Goal: Book appointment/travel/reservation

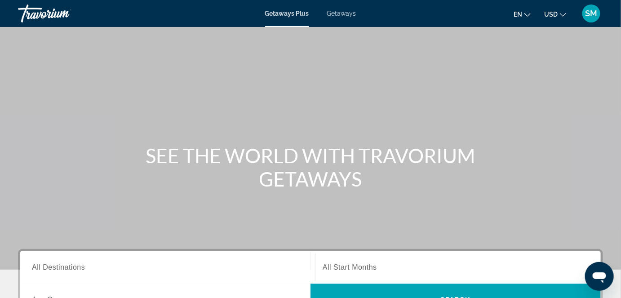
click at [230, 257] on div "Search widget" at bounding box center [167, 268] width 271 height 26
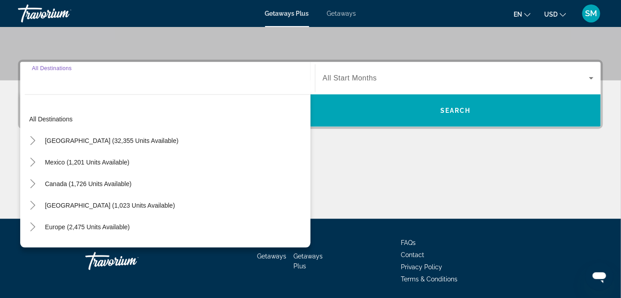
scroll to position [219, 0]
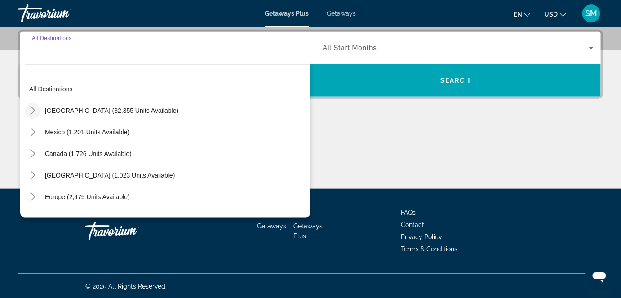
click at [35, 109] on icon "Toggle United States (32,355 units available)" at bounding box center [32, 110] width 9 height 9
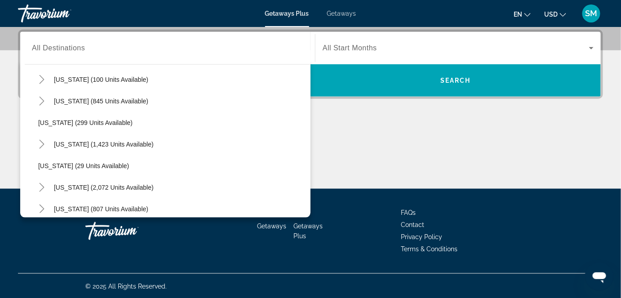
scroll to position [671, 0]
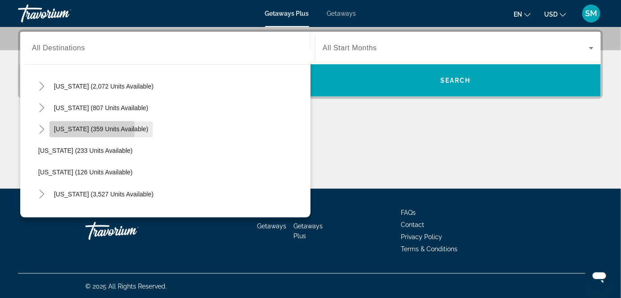
click at [69, 129] on span "[US_STATE] (359 units available)" at bounding box center [101, 129] width 94 height 7
type input "**********"
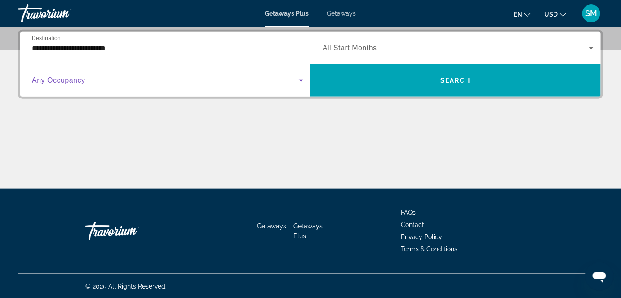
click at [67, 84] on span "Search widget" at bounding box center [165, 80] width 267 height 11
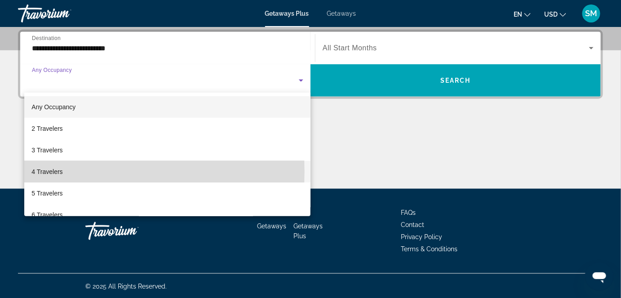
click at [50, 172] on span "4 Travelers" at bounding box center [46, 171] width 31 height 11
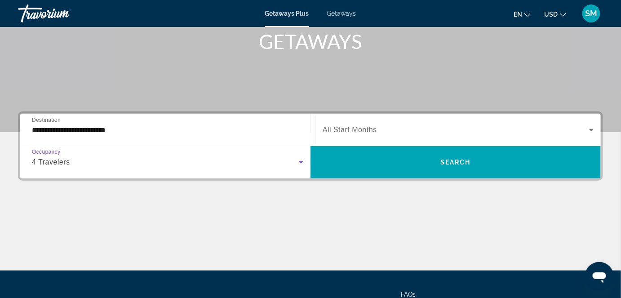
scroll to position [121, 0]
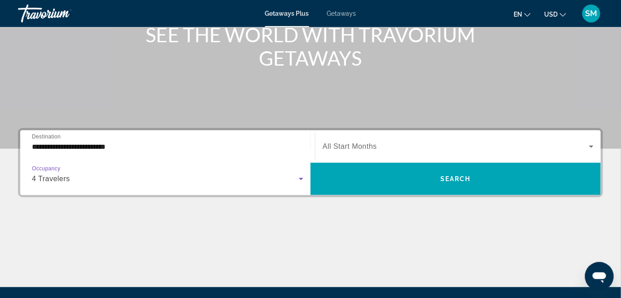
click at [592, 146] on icon "Search widget" at bounding box center [591, 146] width 11 height 11
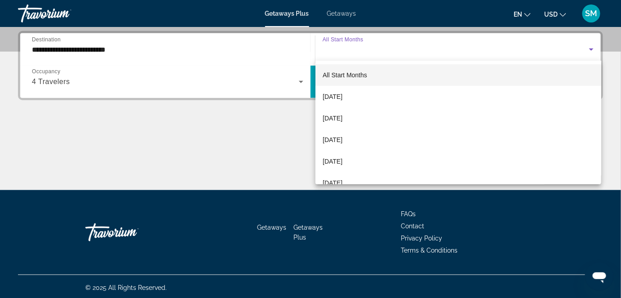
scroll to position [219, 0]
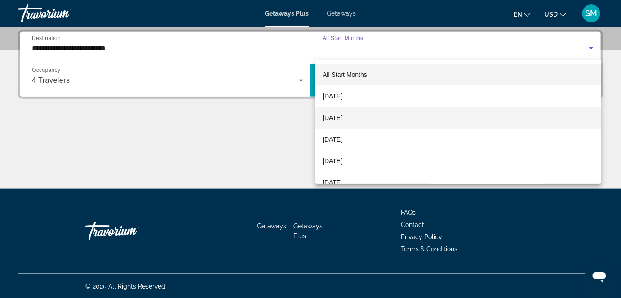
drag, startPoint x: 344, startPoint y: 97, endPoint x: 335, endPoint y: 121, distance: 25.5
click at [335, 121] on div "All Start Months [DATE] [DATE] [DATE] [DATE] [DATE] [DATE] [DATE] [DATE] [DATE]…" at bounding box center [458, 122] width 286 height 124
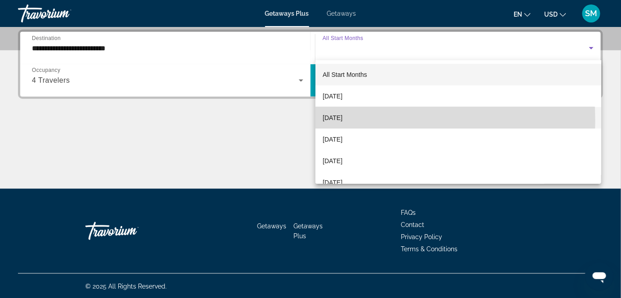
click at [335, 121] on span "[DATE]" at bounding box center [333, 117] width 20 height 11
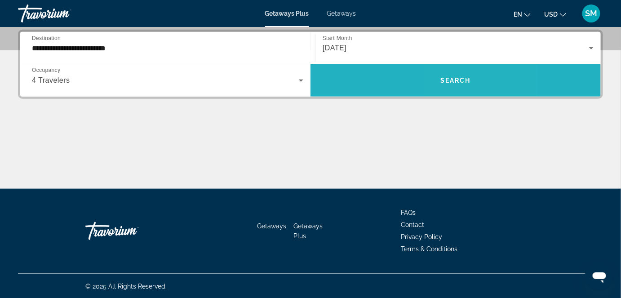
click at [462, 84] on span "Search widget" at bounding box center [456, 81] width 290 height 22
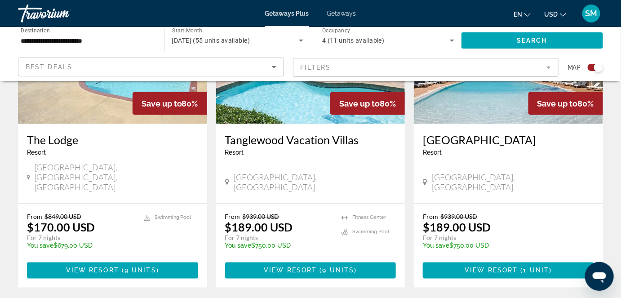
scroll to position [413, 0]
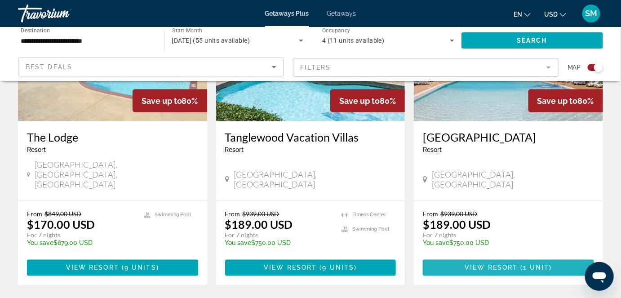
click at [504, 264] on span "View Resort" at bounding box center [491, 267] width 53 height 7
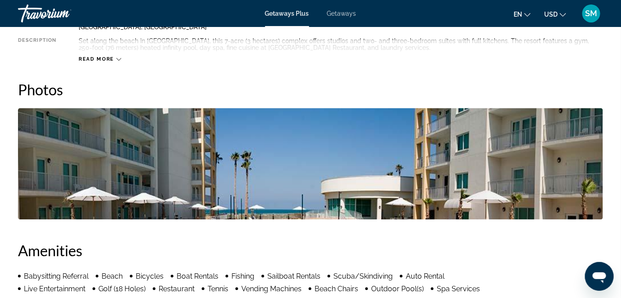
scroll to position [491, 0]
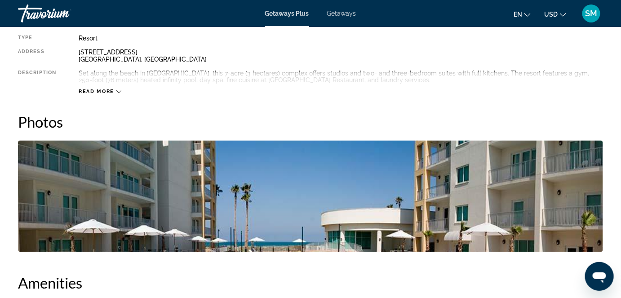
click at [376, 32] on div "Overview Type Resort All-Inclusive No All-Inclusive Address [STREET_ADDRESS] De…" at bounding box center [310, 52] width 585 height 88
click at [110, 93] on span "Read more" at bounding box center [96, 92] width 35 height 6
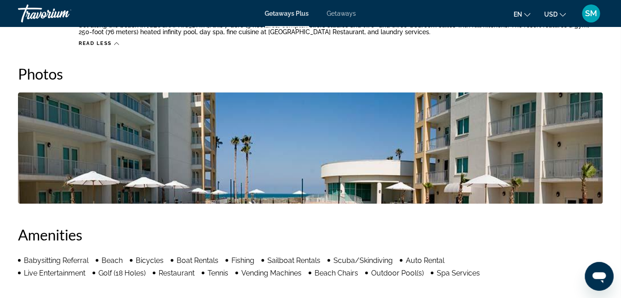
scroll to position [535, 0]
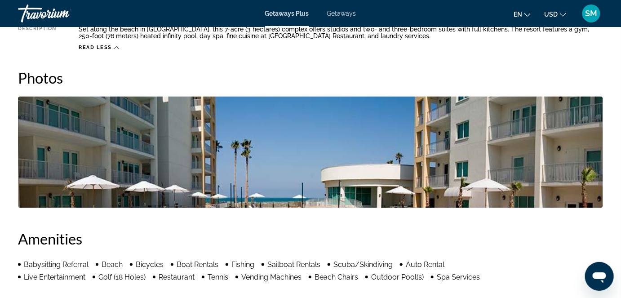
click at [451, 135] on img "Open full-screen image slider" at bounding box center [310, 152] width 585 height 111
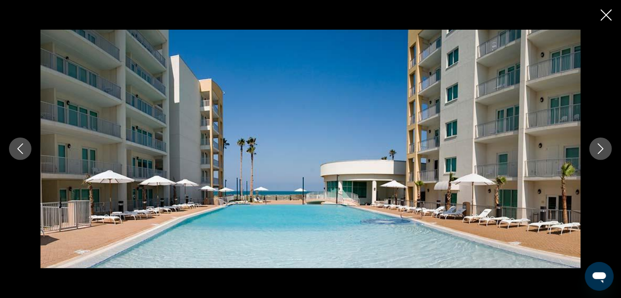
click at [599, 145] on icon "Next image" at bounding box center [601, 149] width 6 height 11
click at [22, 151] on icon "Previous image" at bounding box center [20, 148] width 11 height 11
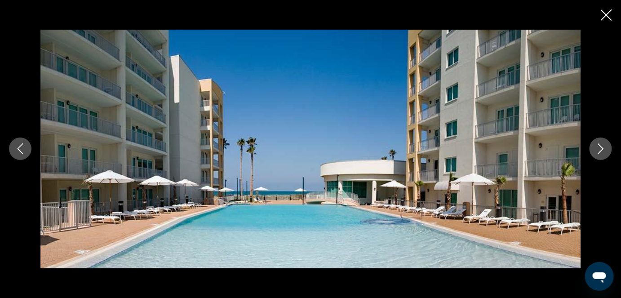
click at [278, 182] on img "Main content" at bounding box center [310, 149] width 541 height 238
click at [603, 147] on icon "Next image" at bounding box center [600, 148] width 11 height 11
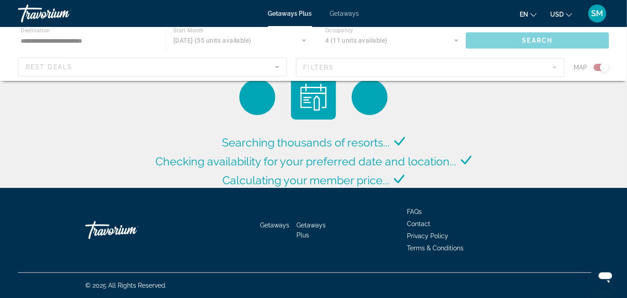
drag, startPoint x: 627, startPoint y: 16, endPoint x: 627, endPoint y: 6, distance: 9.9
click at [627, 6] on html "**********" at bounding box center [313, 149] width 627 height 298
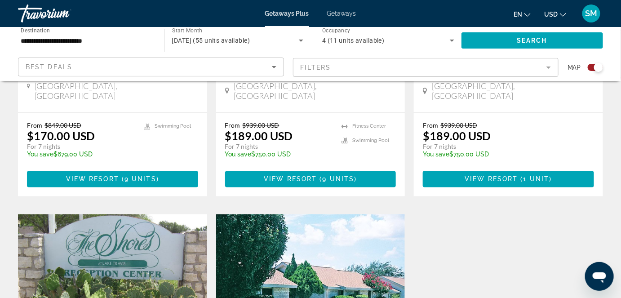
scroll to position [328, 0]
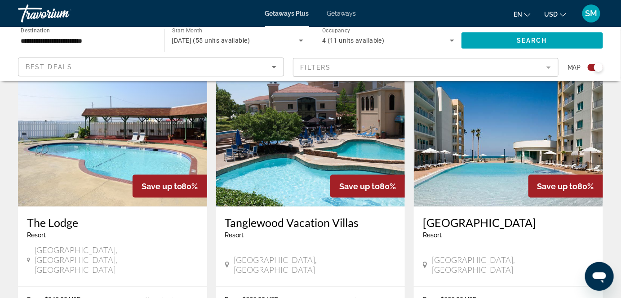
click at [316, 139] on img "Main content" at bounding box center [310, 135] width 189 height 144
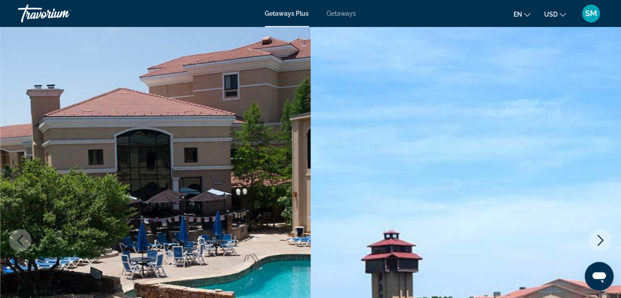
click at [600, 242] on icon "Next image" at bounding box center [600, 240] width 11 height 11
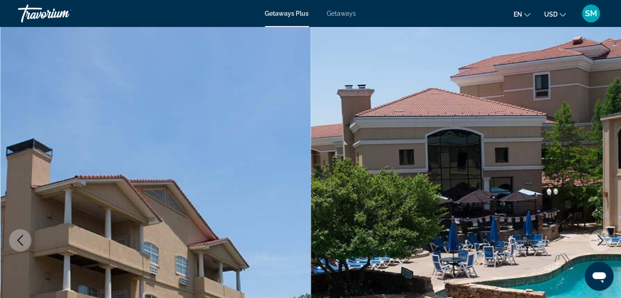
click at [600, 242] on icon "Next image" at bounding box center [600, 240] width 11 height 11
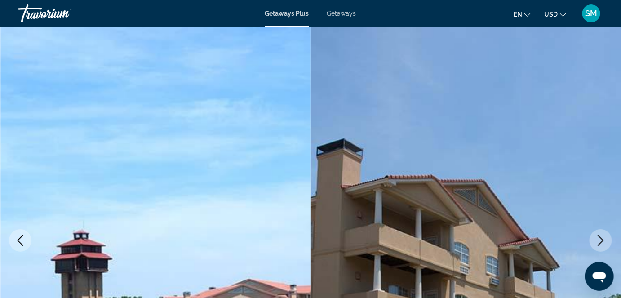
click at [600, 242] on icon "Next image" at bounding box center [600, 240] width 11 height 11
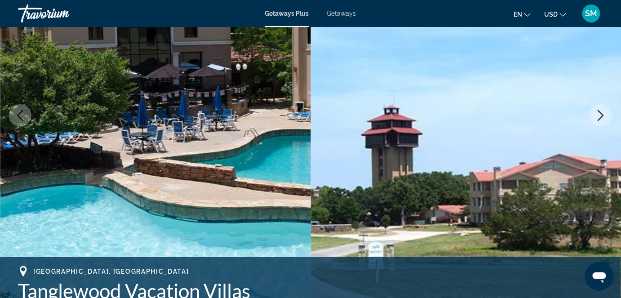
scroll to position [141, 0]
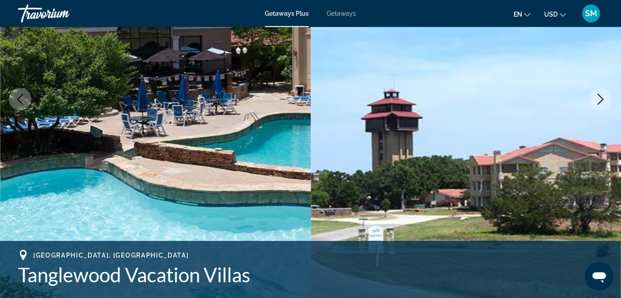
click at [606, 101] on icon "Next image" at bounding box center [600, 99] width 11 height 11
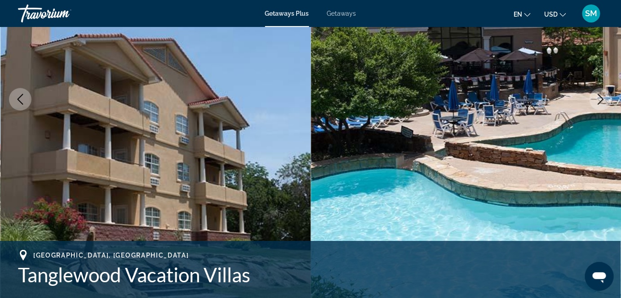
click at [606, 101] on icon "Next image" at bounding box center [600, 99] width 11 height 11
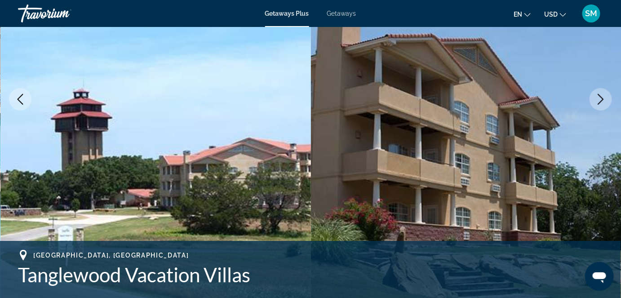
click at [606, 101] on icon "Next image" at bounding box center [600, 99] width 11 height 11
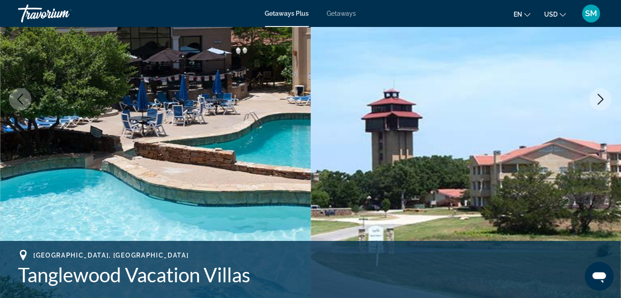
click at [606, 101] on icon "Next image" at bounding box center [600, 99] width 11 height 11
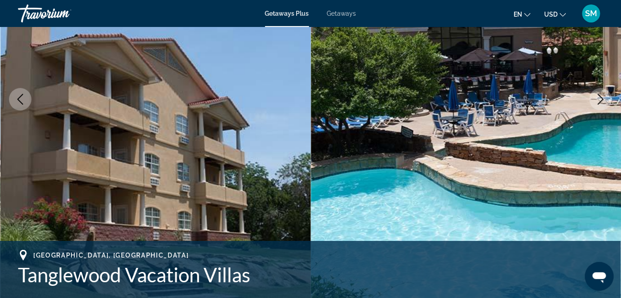
click at [606, 101] on icon "Next image" at bounding box center [600, 99] width 11 height 11
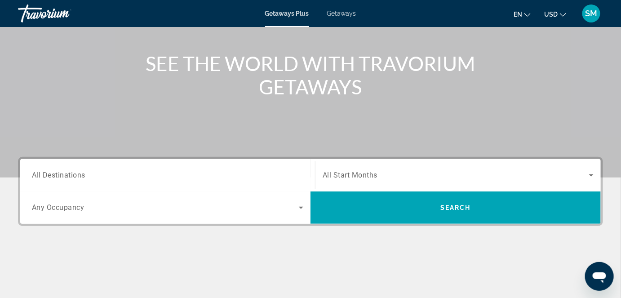
scroll to position [130, 0]
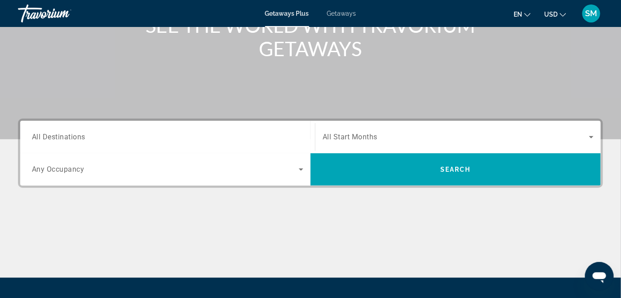
click at [61, 138] on span "All Destinations" at bounding box center [58, 137] width 53 height 9
click at [61, 138] on input "Destination All Destinations" at bounding box center [167, 137] width 271 height 11
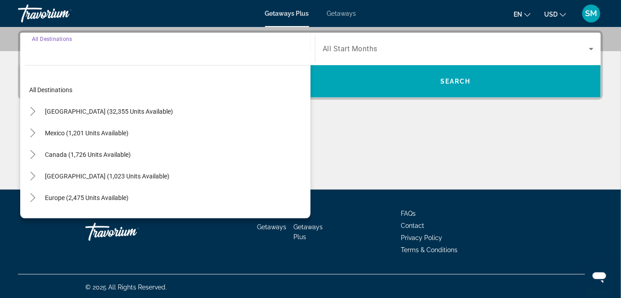
scroll to position [219, 0]
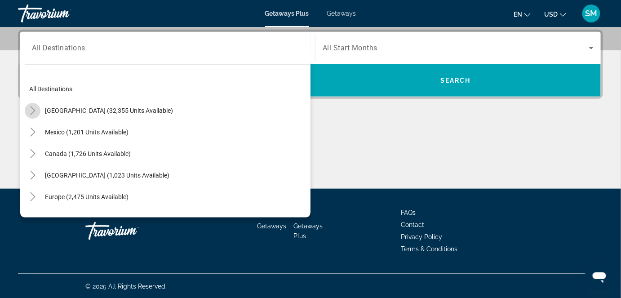
click at [31, 108] on icon "Toggle United States (32,355 units available)" at bounding box center [32, 110] width 9 height 9
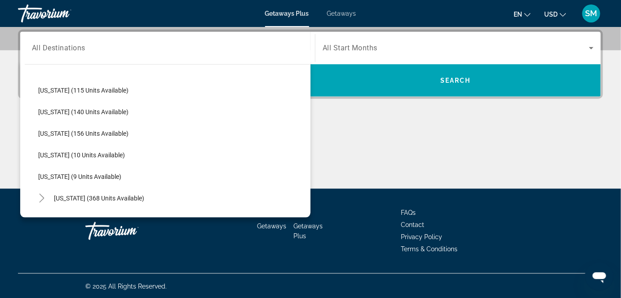
scroll to position [0, 0]
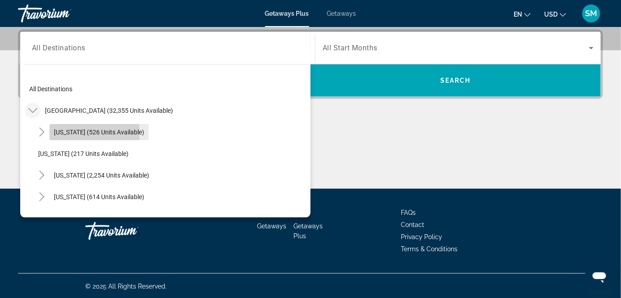
click at [62, 133] on span "[US_STATE] (526 units available)" at bounding box center [99, 132] width 90 height 7
type input "**********"
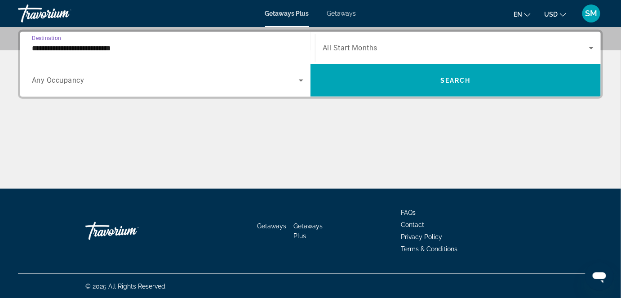
click at [593, 46] on icon "Search widget" at bounding box center [591, 48] width 11 height 11
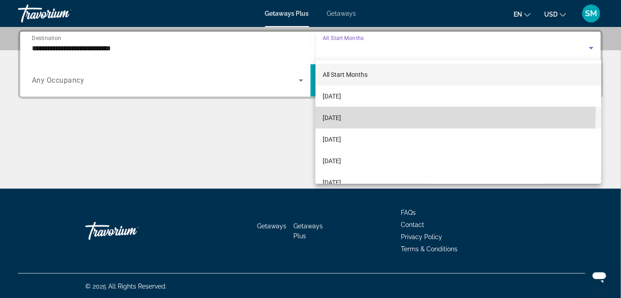
click at [354, 111] on mat-option "[DATE]" at bounding box center [458, 118] width 286 height 22
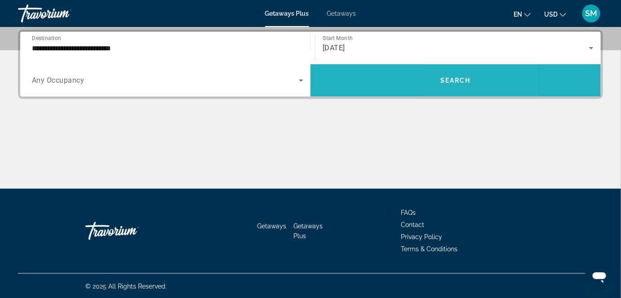
click at [469, 84] on span "Search widget" at bounding box center [456, 81] width 290 height 22
